Goal: Transaction & Acquisition: Purchase product/service

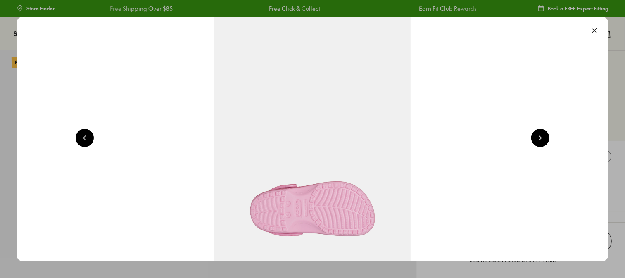
click at [596, 30] on button at bounding box center [594, 30] width 18 height 18
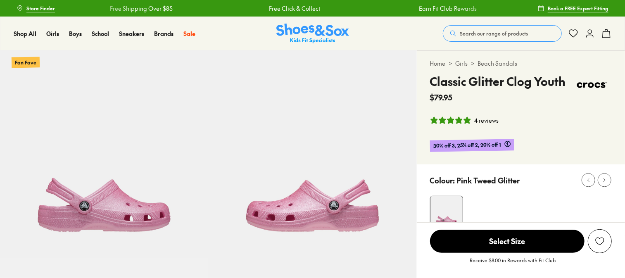
select select "*"
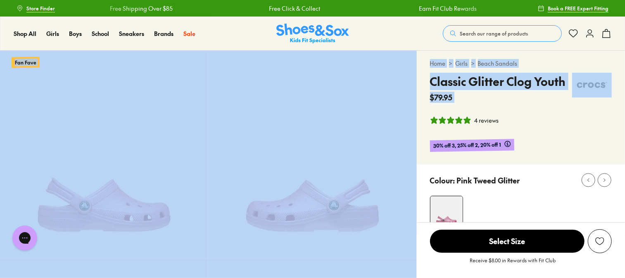
drag, startPoint x: 624, startPoint y: 38, endPoint x: 624, endPoint y: 86, distance: 47.9
click at [317, 152] on img at bounding box center [312, 154] width 208 height 208
